Goal: Complete application form

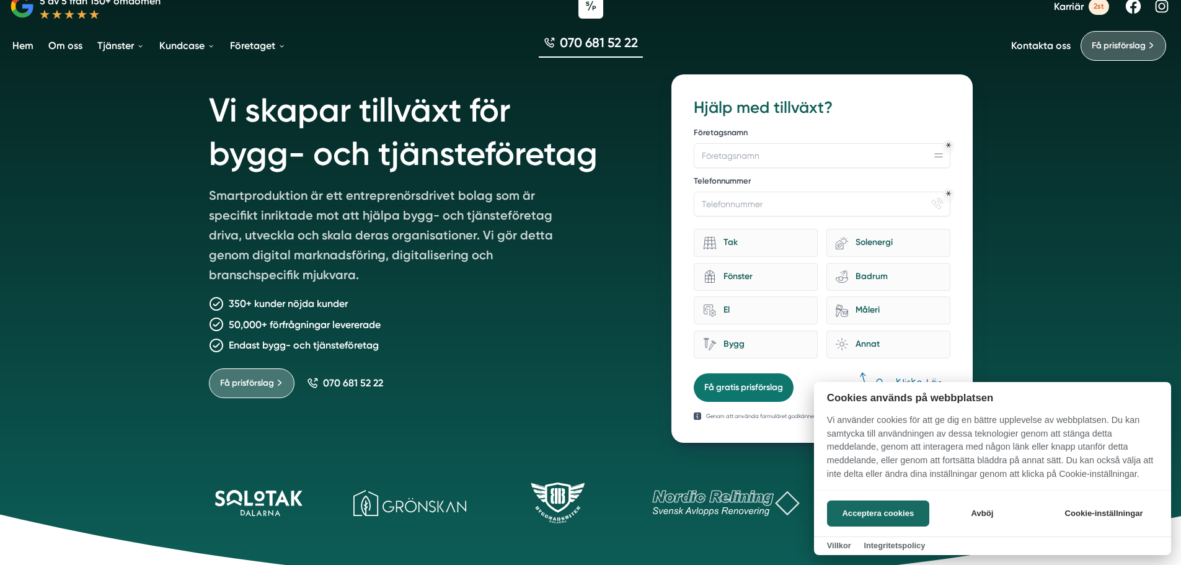
scroll to position [62, 0]
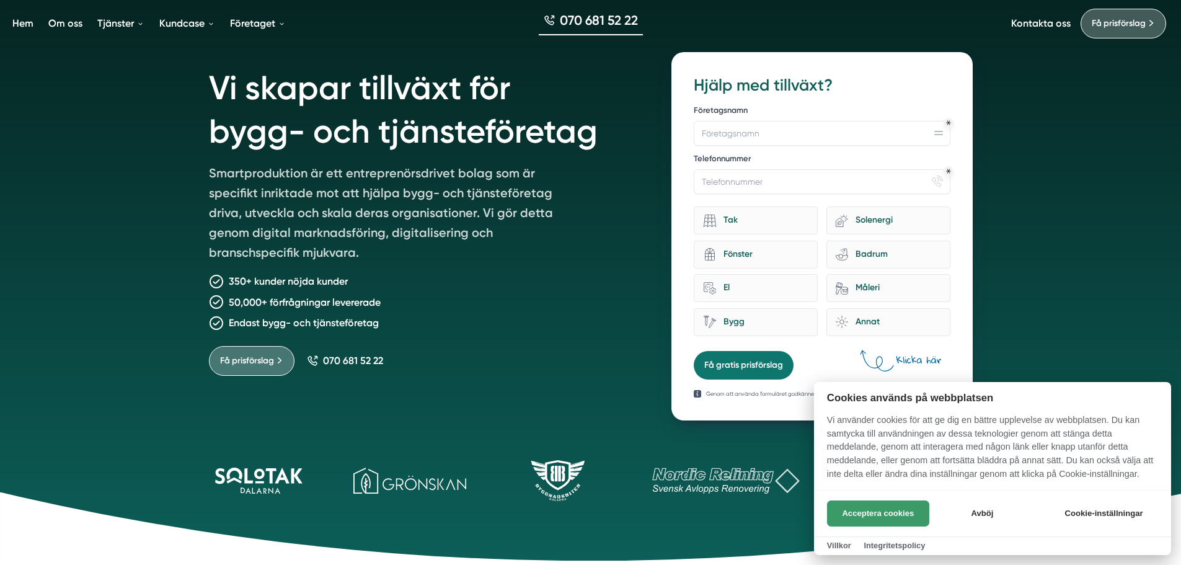
click at [869, 506] on button "Acceptera cookies" at bounding box center [878, 513] width 102 height 26
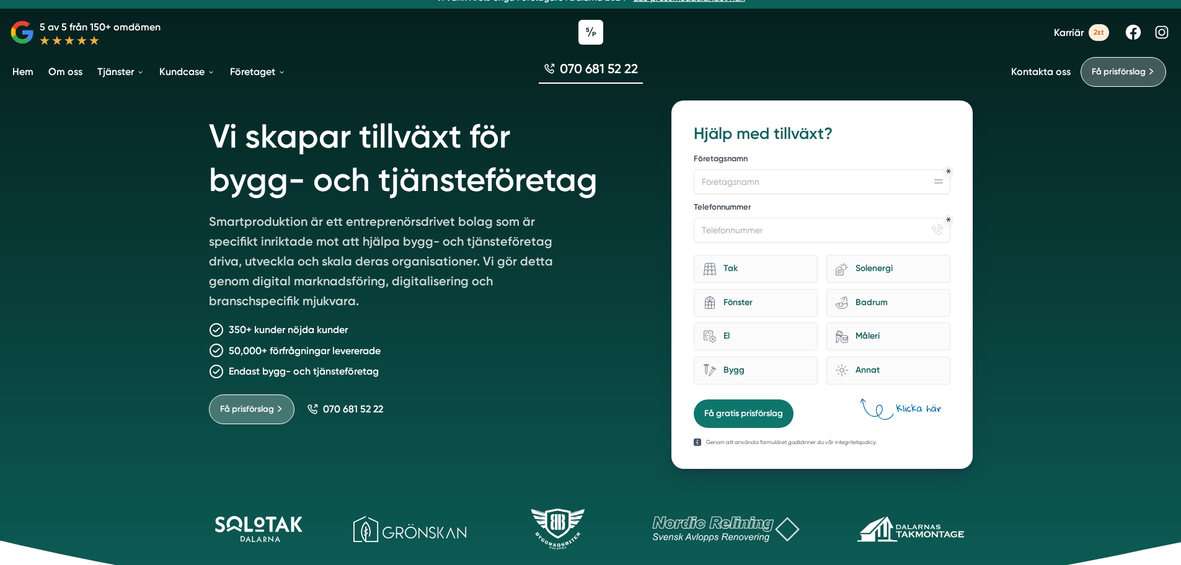
scroll to position [0, 0]
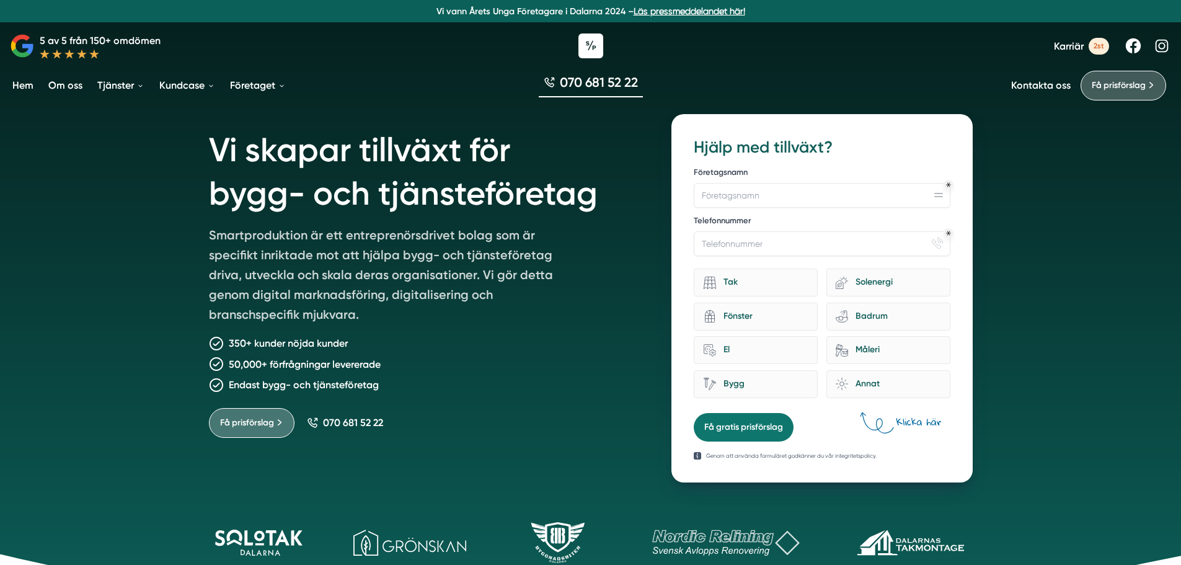
drag, startPoint x: 938, startPoint y: 430, endPoint x: 966, endPoint y: 454, distance: 36.5
click at [966, 454] on div "12f867b5-b7b9-44a6-afd7-b655bf9021d1 Hjälp med tillväxt? Företagsnamn Telefonnu…" at bounding box center [822, 298] width 301 height 368
click at [810, 193] on input "Företagsnamn" at bounding box center [822, 195] width 256 height 25
click at [808, 192] on input "Företagsnamn" at bounding box center [822, 195] width 256 height 25
click at [779, 164] on div "Företagsnamn Telefonnummer phone-actions-ring Tak eco-house-sun Solenergi archi…" at bounding box center [822, 284] width 256 height 244
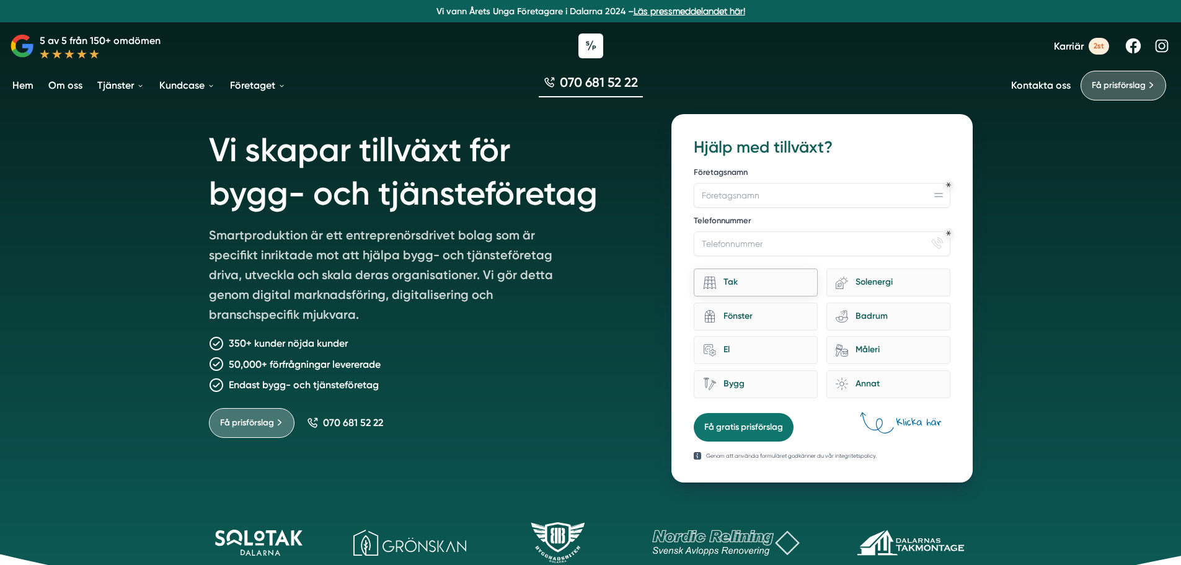
click at [735, 285] on div "Tak" at bounding box center [762, 282] width 92 height 17
click at [0, 0] on input "Tak" at bounding box center [0, 0] width 0 height 0
click at [731, 314] on div "Fönster" at bounding box center [762, 316] width 92 height 17
click at [0, 0] on input "architecture-window-1 Fönster" at bounding box center [0, 0] width 0 height 0
click at [735, 348] on div "El" at bounding box center [762, 350] width 92 height 17
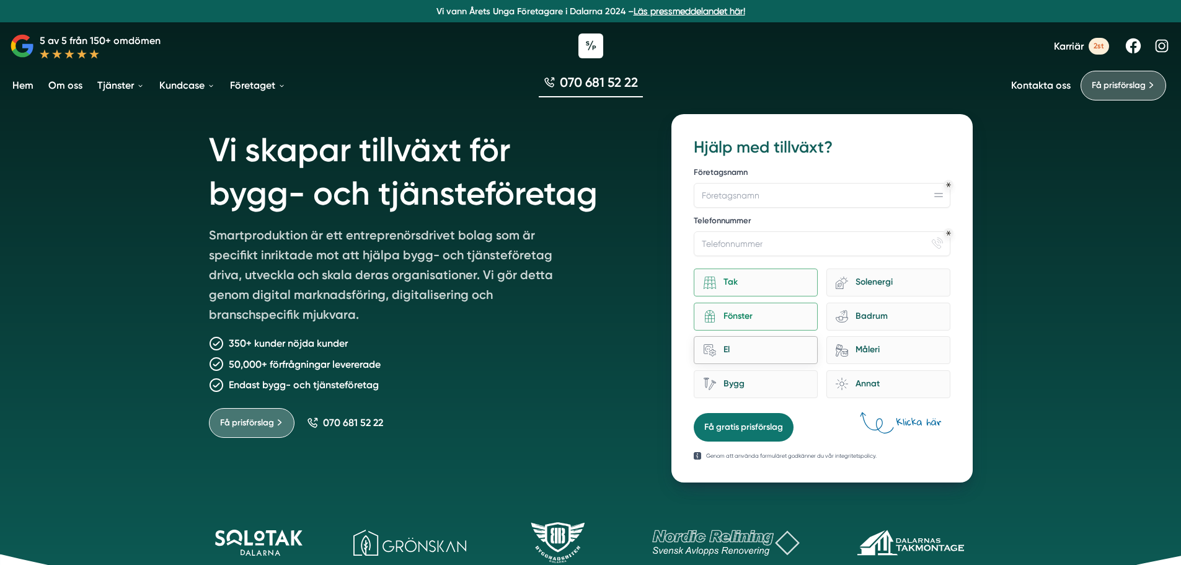
click at [0, 0] on input "home-improvement-13 El" at bounding box center [0, 0] width 0 height 0
click at [738, 379] on div "Bygg" at bounding box center [762, 384] width 92 height 17
click at [0, 0] on input "Bygg" at bounding box center [0, 0] width 0 height 0
click at [737, 386] on div "Bygg" at bounding box center [762, 384] width 92 height 17
click at [0, 0] on input "Bygg" at bounding box center [0, 0] width 0 height 0
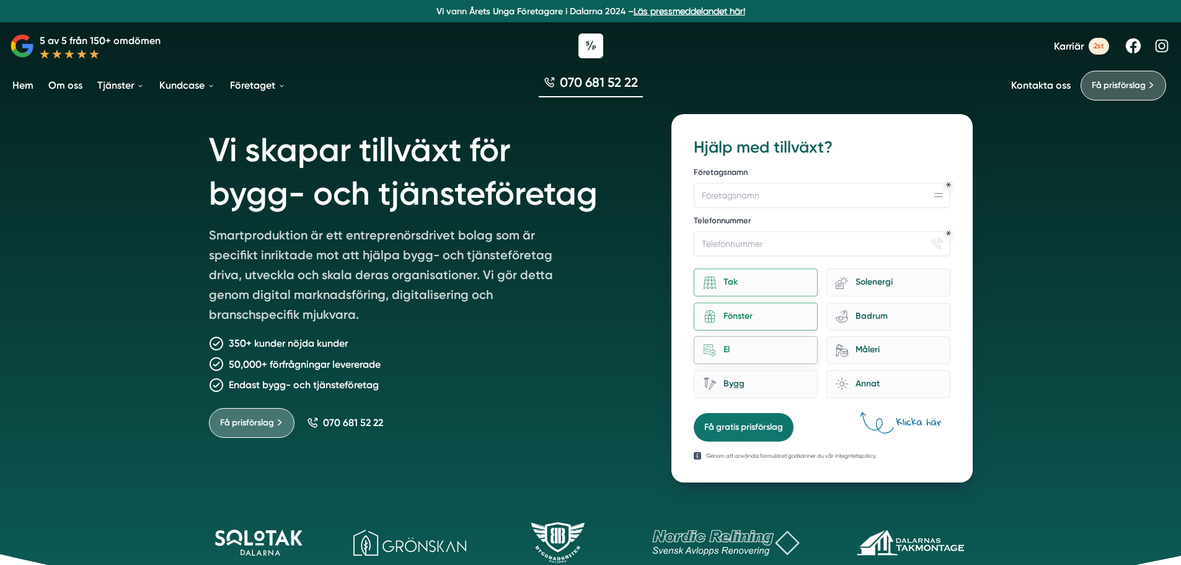
click at [735, 359] on div "home-improvement-13 El" at bounding box center [756, 350] width 124 height 28
click at [0, 0] on input "home-improvement-13 El" at bounding box center [0, 0] width 0 height 0
click at [743, 313] on div "Fönster" at bounding box center [762, 316] width 92 height 17
click at [0, 0] on input "architecture-window-1 Fönster" at bounding box center [0, 0] width 0 height 0
click at [747, 283] on div "Tak" at bounding box center [762, 282] width 92 height 17
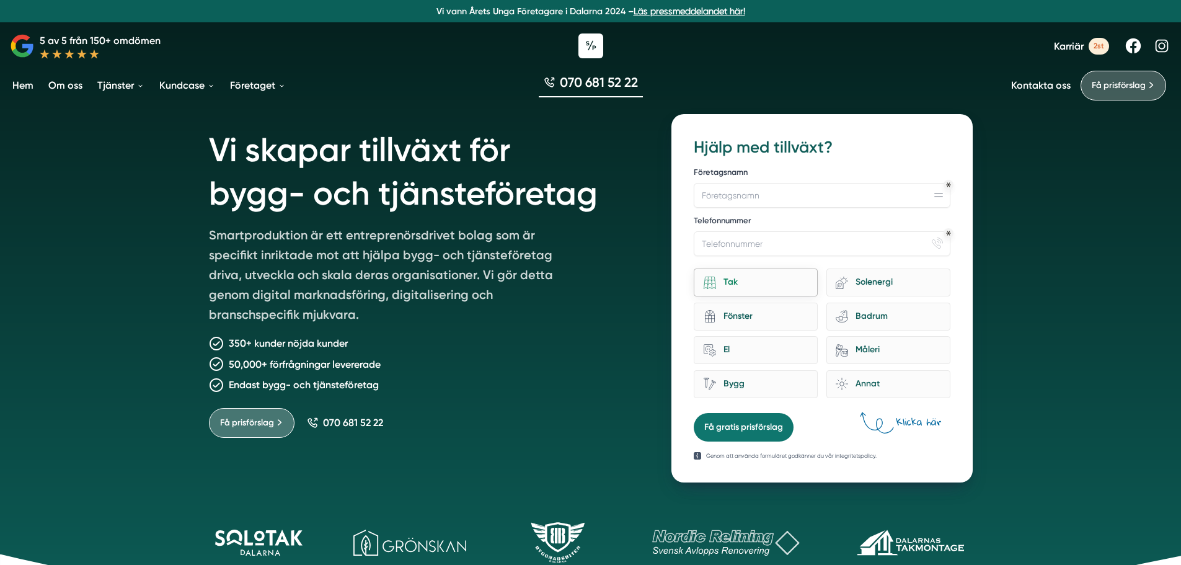
click at [0, 0] on input "Tak" at bounding box center [0, 0] width 0 height 0
click at [751, 244] on input "Telefonnummer" at bounding box center [822, 243] width 256 height 25
click at [743, 244] on input "Telefonnummer" at bounding box center [822, 243] width 256 height 25
click at [678, 236] on div "12f867b5-b7b9-44a6-afd7-b655bf9021d1 Hjälp med tillväxt? Företagsnamn Telefonnu…" at bounding box center [822, 298] width 301 height 368
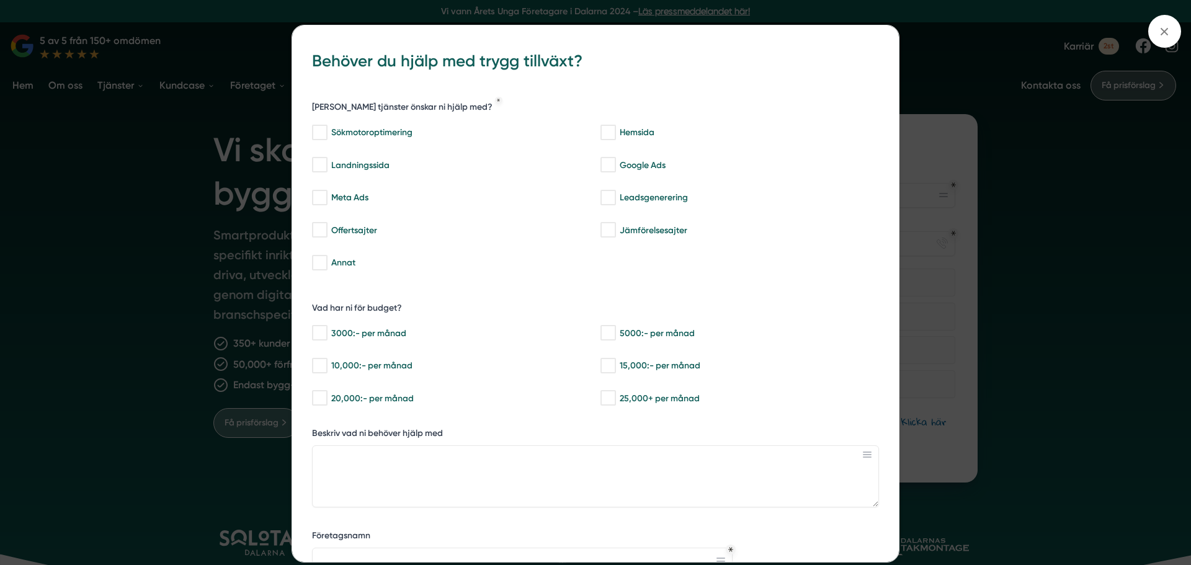
click at [192, 197] on div "bbc9b822-b2c6-488a-ab3e-9a2d59e49c7c Behöver du hjälp med trygg tillväxt? [PERS…" at bounding box center [595, 282] width 1191 height 565
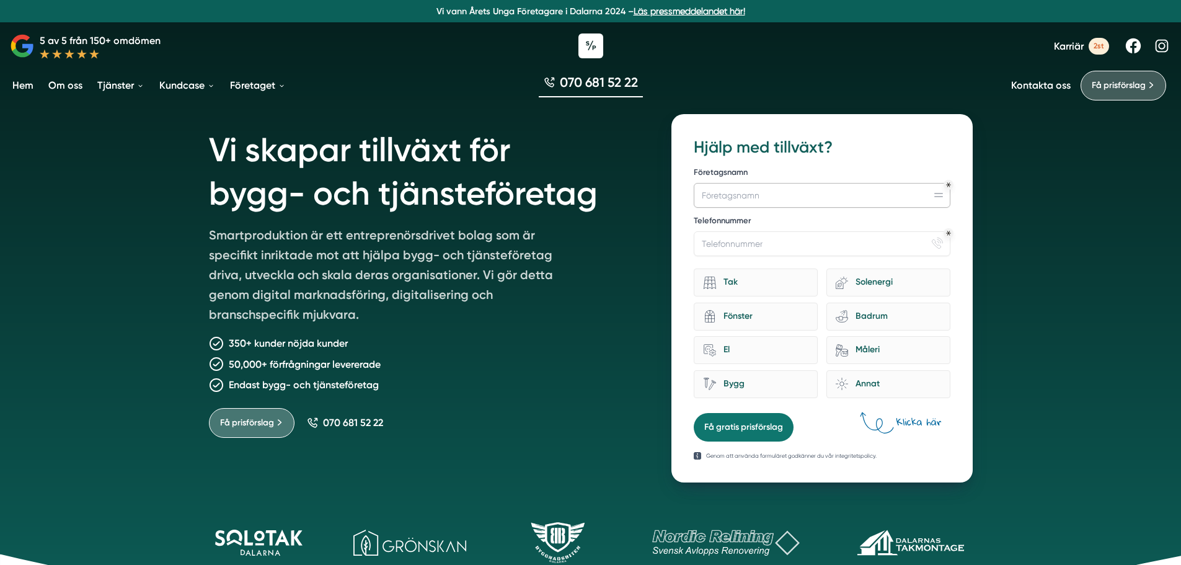
click at [940, 198] on input "Företagsnamn" at bounding box center [822, 195] width 256 height 25
click at [922, 246] on input "Telefonnummer" at bounding box center [822, 243] width 256 height 25
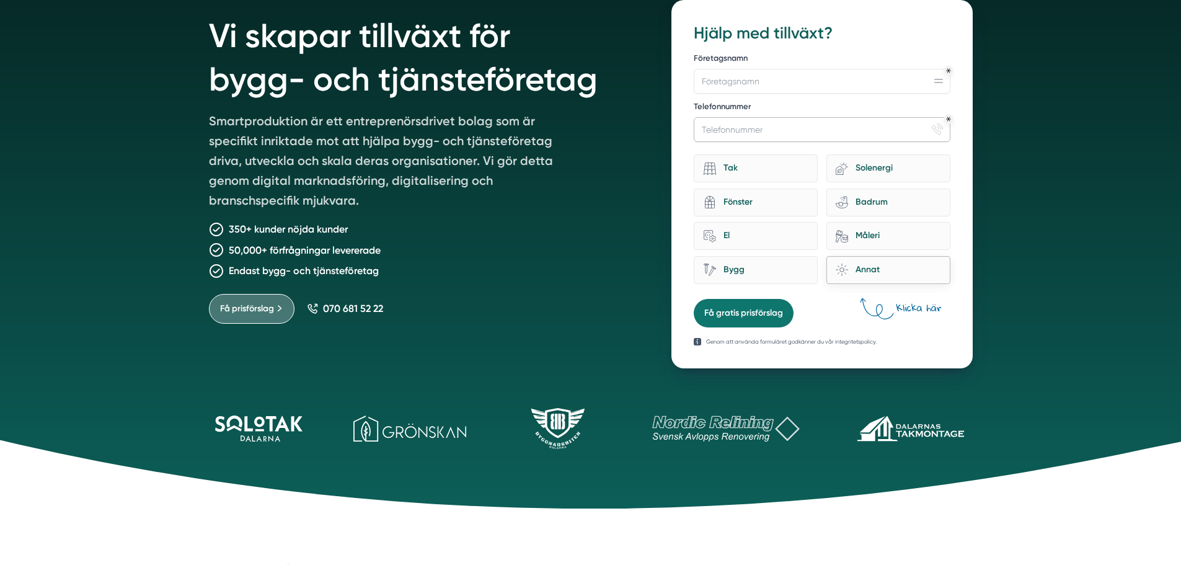
scroll to position [124, 0]
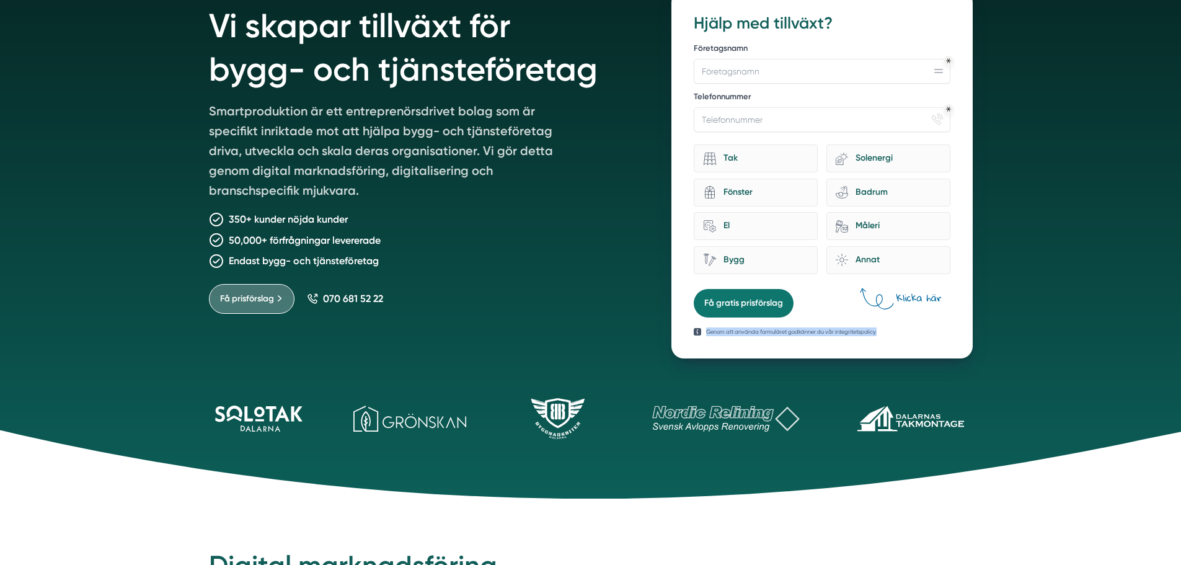
drag, startPoint x: 887, startPoint y: 300, endPoint x: 847, endPoint y: 293, distance: 40.9
click at [847, 293] on div "12f867b5-b7b9-44a6-afd7-b655bf9021d1 Hjälp med tillväxt? Företagsnamn Telefonnu…" at bounding box center [822, 174] width 301 height 368
click at [846, 293] on form "12f867b5-b7b9-44a6-afd7-b655bf9021d1 Hjälp med tillväxt? Företagsnamn Telefonnu…" at bounding box center [822, 164] width 256 height 305
click at [860, 257] on div "Annat" at bounding box center [894, 260] width 92 height 17
click at [0, 0] on input "brightness Annat" at bounding box center [0, 0] width 0 height 0
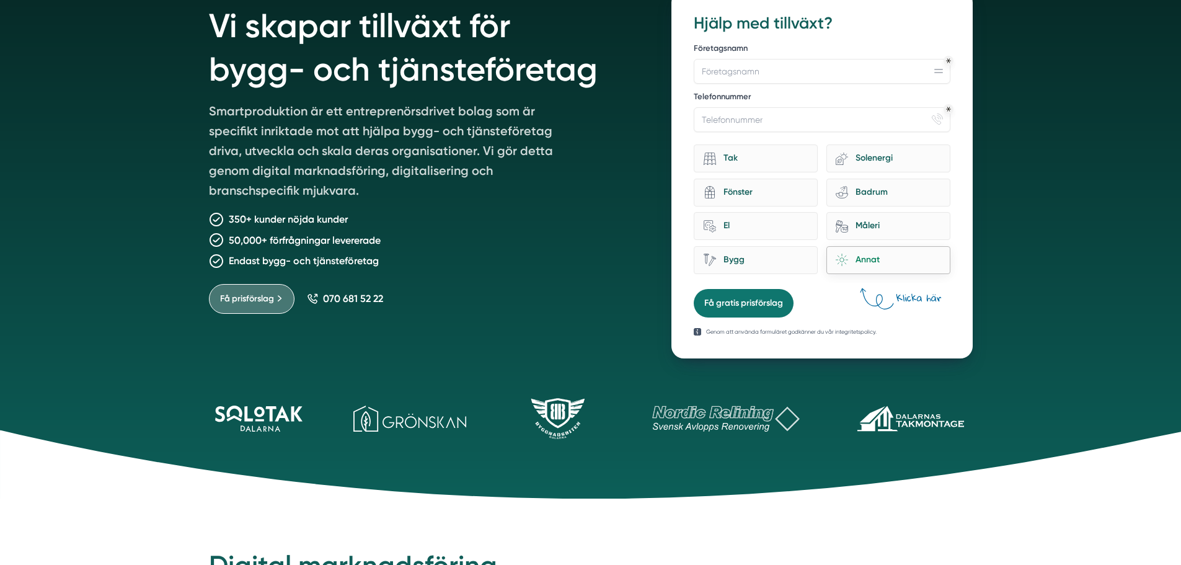
click at [857, 259] on div "Annat" at bounding box center [894, 260] width 92 height 17
click at [0, 0] on input "brightness Annat" at bounding box center [0, 0] width 0 height 0
click at [697, 331] on icon at bounding box center [697, 331] width 7 height 7
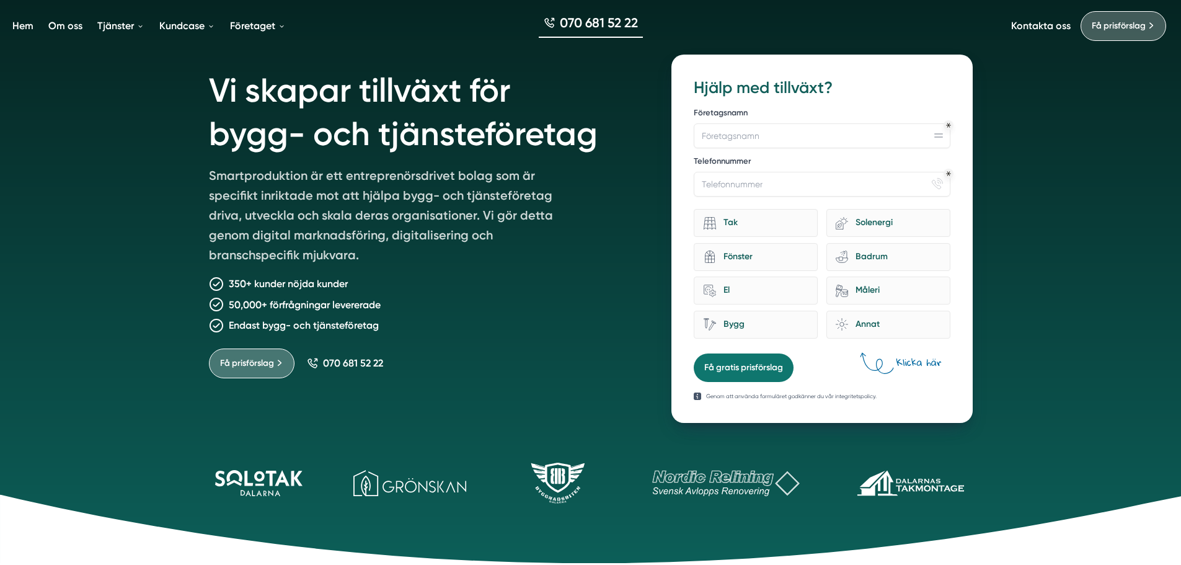
scroll to position [0, 0]
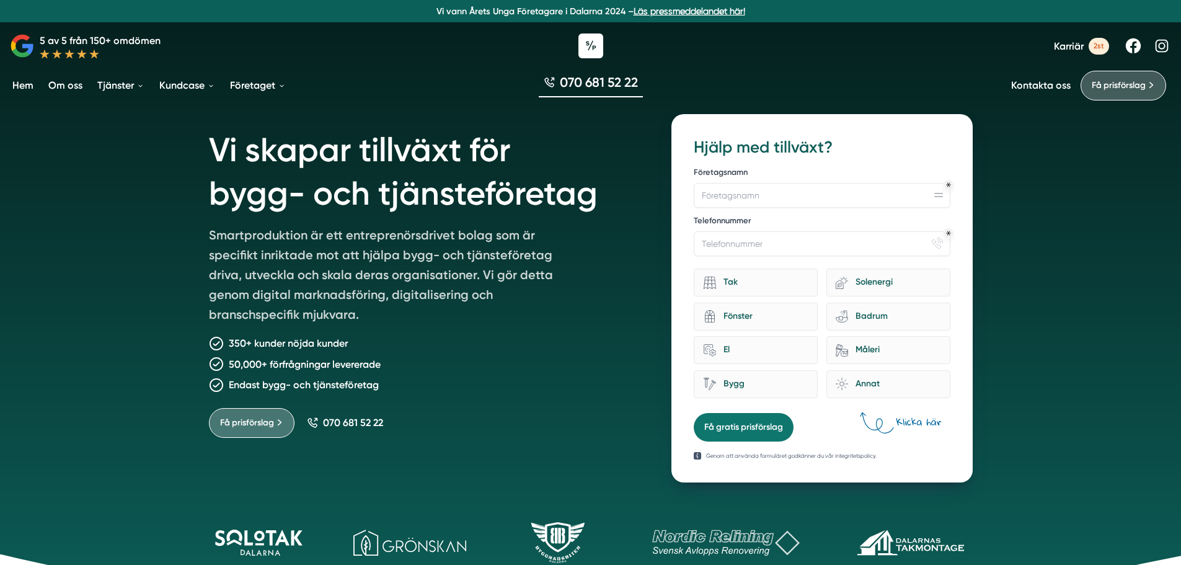
click at [269, 216] on h1 "Vi skapar tillväxt för bygg- och tjänsteföretag" at bounding box center [425, 169] width 433 height 111
